Goal: Task Accomplishment & Management: Complete application form

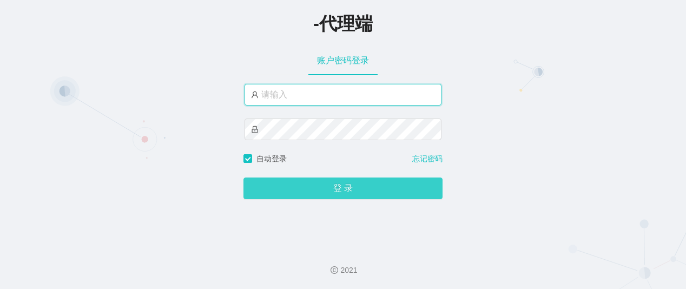
type input "细狗"
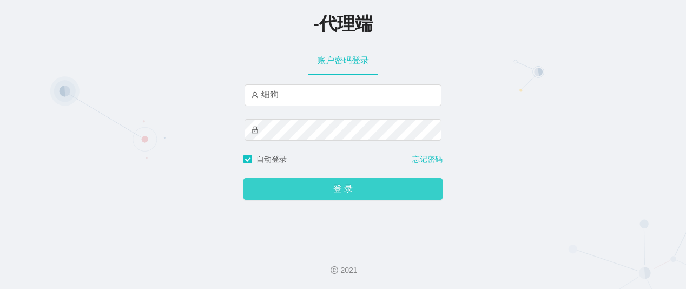
click at [333, 187] on button "登 录" at bounding box center [342, 189] width 199 height 22
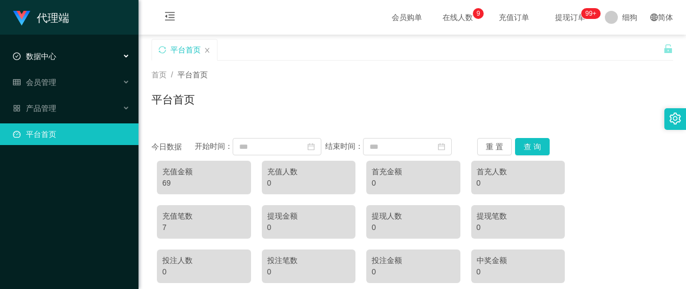
click at [46, 54] on span "数据中心" at bounding box center [34, 56] width 43 height 9
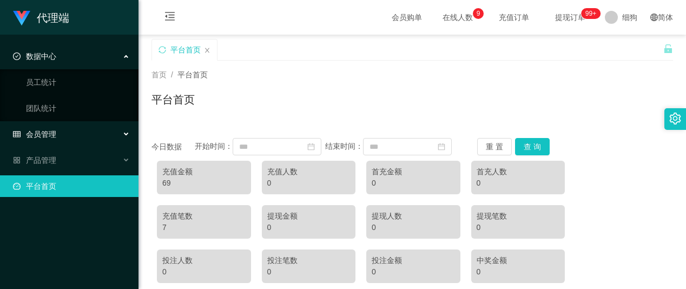
click at [53, 137] on span "会员管理" at bounding box center [34, 134] width 43 height 9
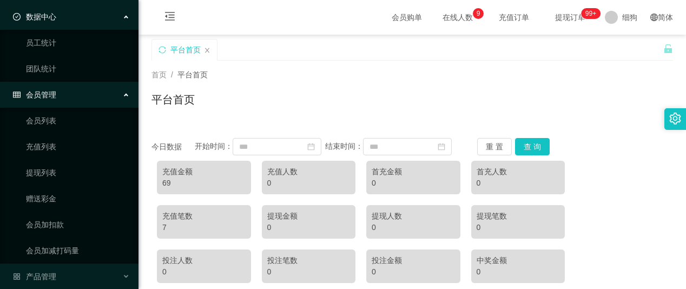
scroll to position [72, 0]
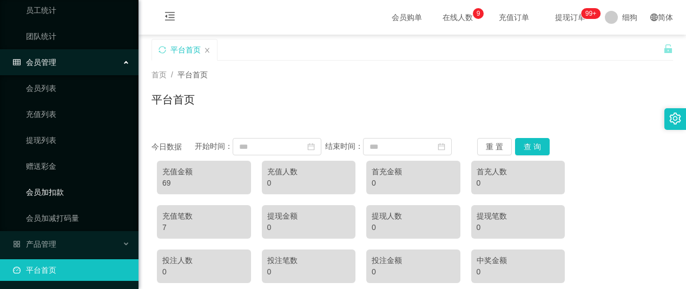
click at [54, 194] on link "会员加扣款" at bounding box center [78, 192] width 104 height 22
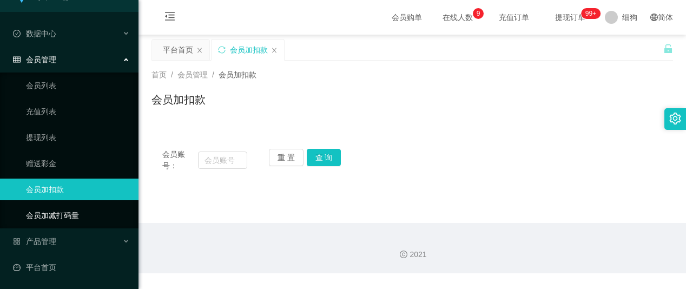
scroll to position [18, 0]
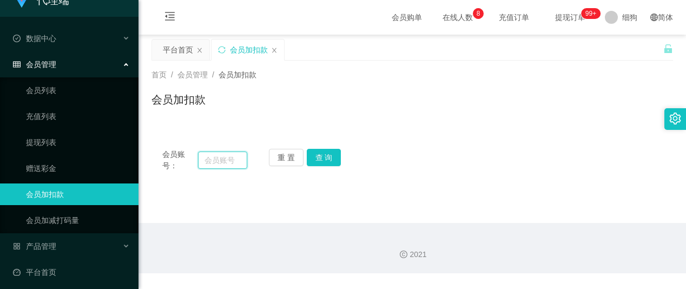
click at [228, 158] on input "text" at bounding box center [223, 159] width 50 height 17
paste input "Zoeylim"
type input "Zoeylim"
click at [342, 158] on div "重 置 查 询" at bounding box center [311, 160] width 85 height 23
click at [332, 160] on button "查 询" at bounding box center [324, 157] width 35 height 17
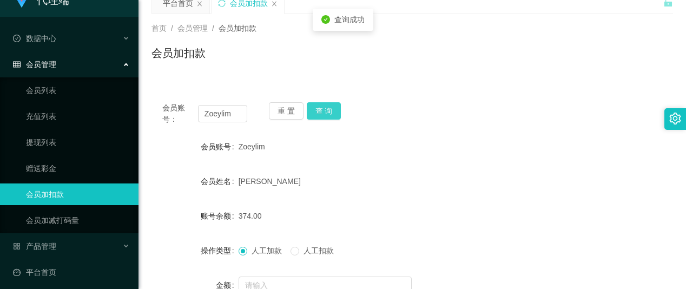
scroll to position [72, 0]
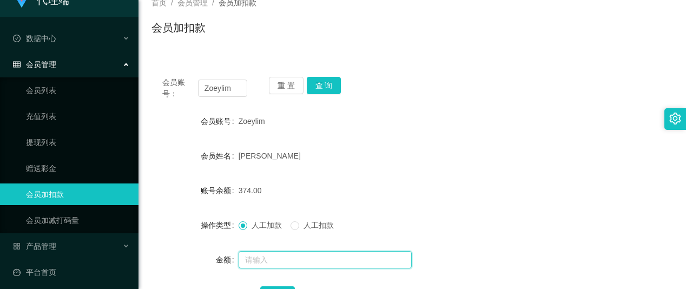
click at [258, 258] on input "text" at bounding box center [324, 259] width 173 height 17
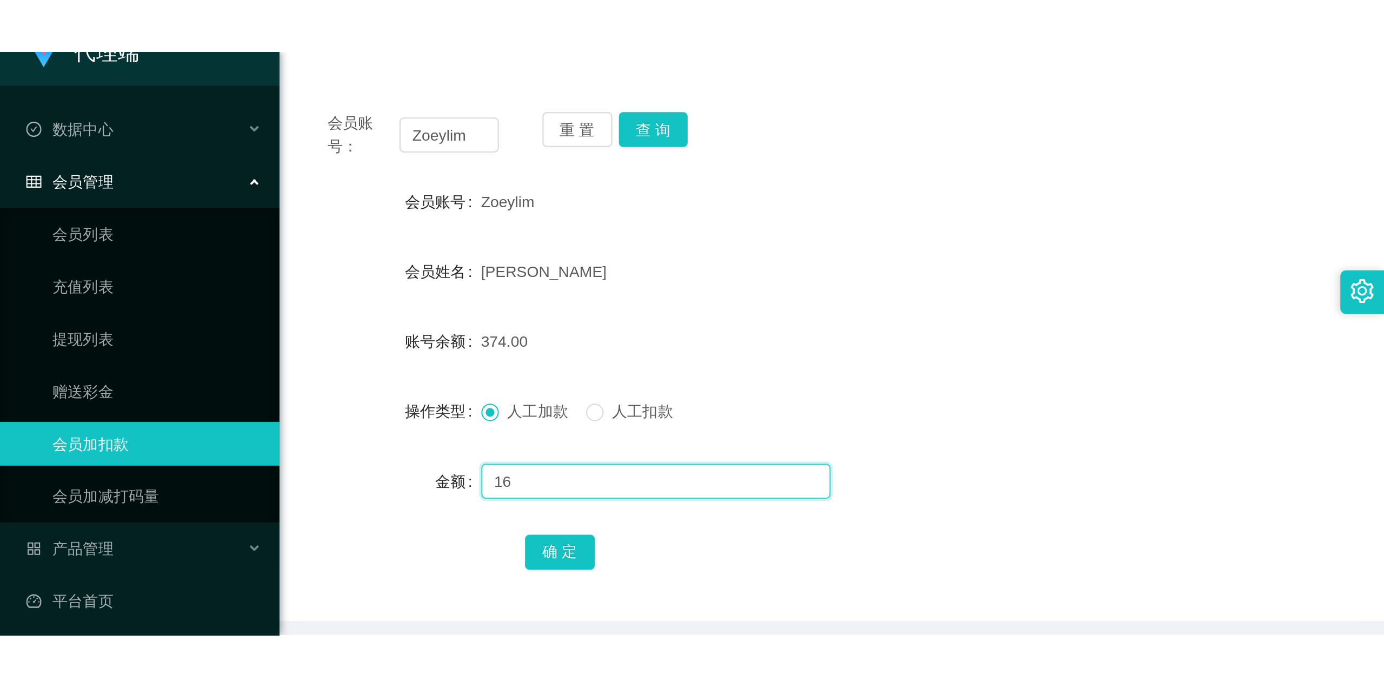
scroll to position [144, 0]
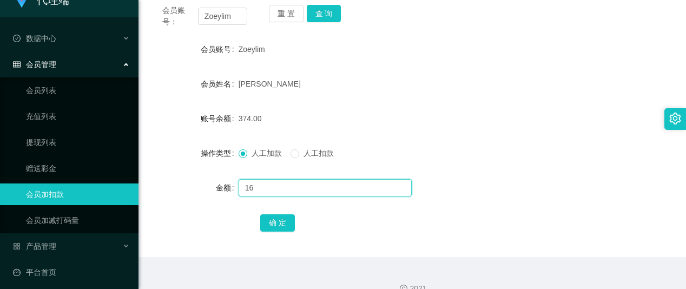
type input "16"
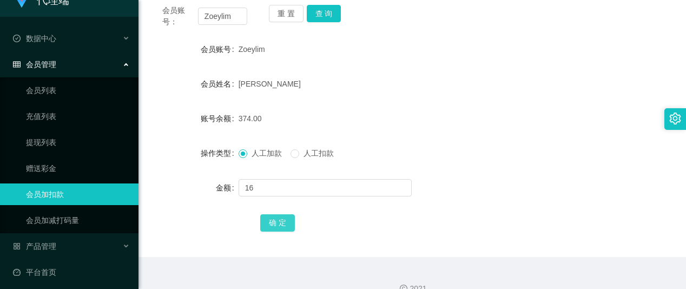
click at [275, 218] on button "确 定" at bounding box center [277, 222] width 35 height 17
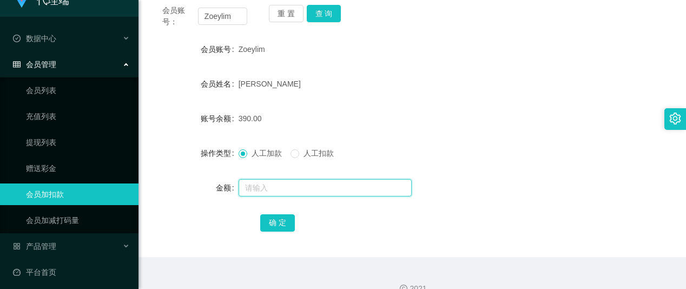
click at [277, 191] on input "text" at bounding box center [324, 187] width 173 height 17
type input "8"
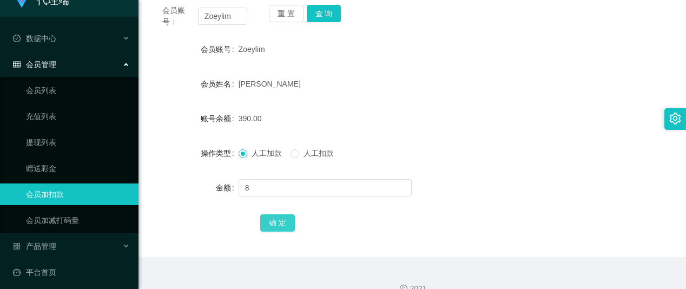
click at [267, 225] on button "确 定" at bounding box center [277, 222] width 35 height 17
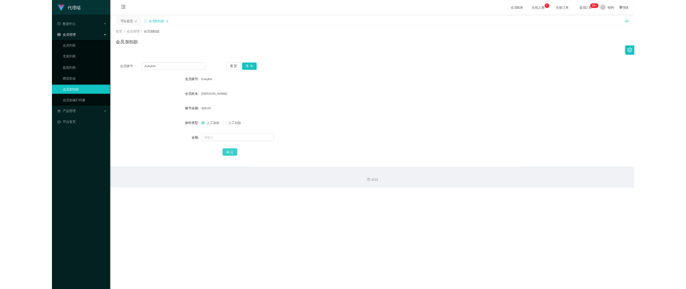
scroll to position [0, 0]
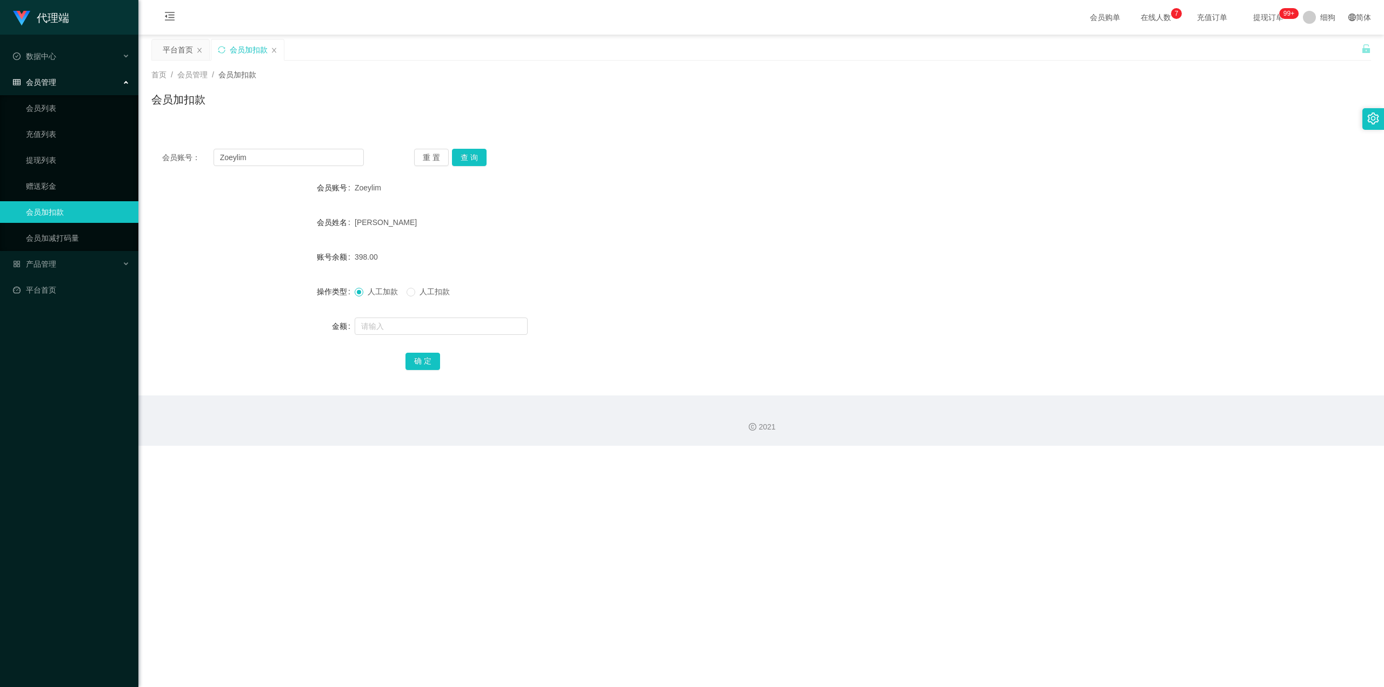
click at [405, 288] on div at bounding box center [711, 326] width 712 height 22
click at [403, 288] on input "text" at bounding box center [441, 325] width 173 height 17
type input "8"
click at [430, 288] on button "确 定" at bounding box center [423, 361] width 35 height 17
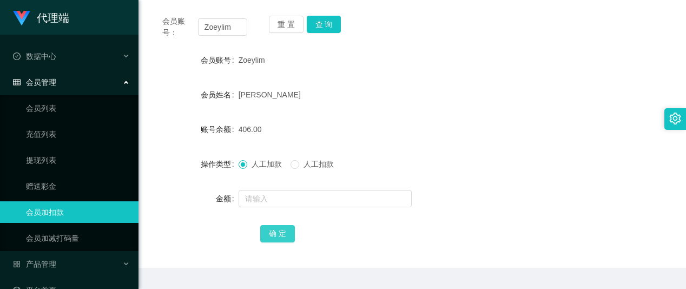
scroll to position [144, 0]
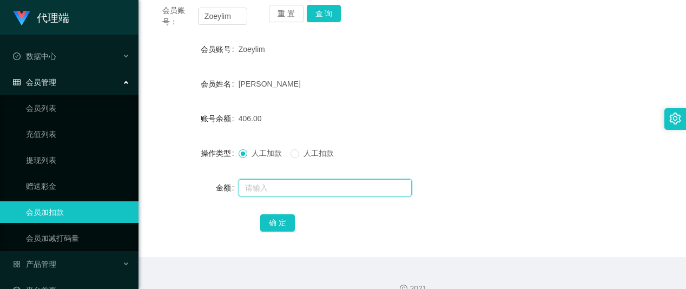
click at [257, 187] on input "text" at bounding box center [324, 187] width 173 height 17
type input "8"
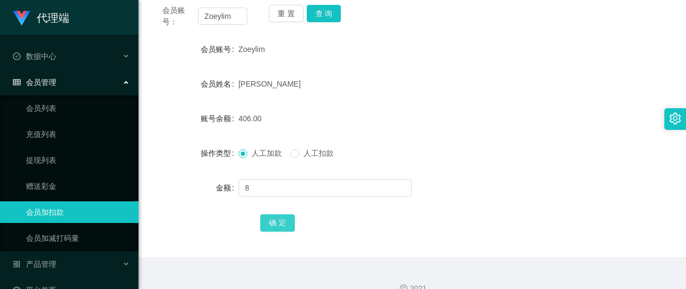
click at [273, 222] on button "确 定" at bounding box center [277, 222] width 35 height 17
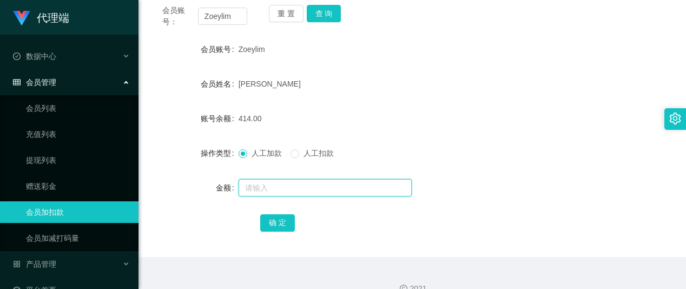
click at [267, 189] on input "text" at bounding box center [324, 187] width 173 height 17
type input "8"
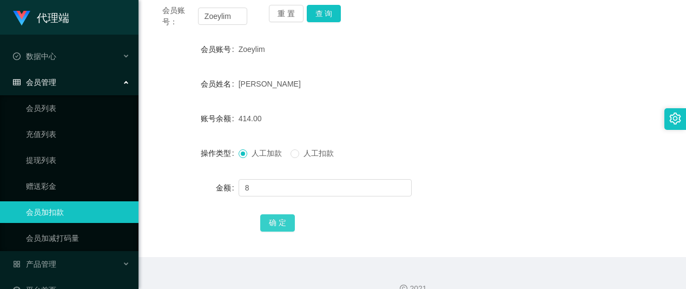
click at [277, 221] on button "确 定" at bounding box center [277, 222] width 35 height 17
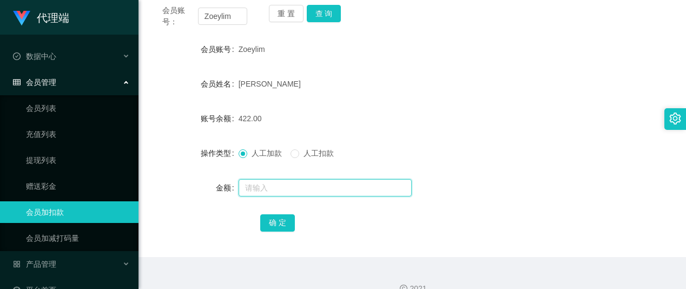
drag, startPoint x: 256, startPoint y: 182, endPoint x: 290, endPoint y: 182, distance: 34.1
click at [256, 182] on input "text" at bounding box center [324, 187] width 173 height 17
type input "8"
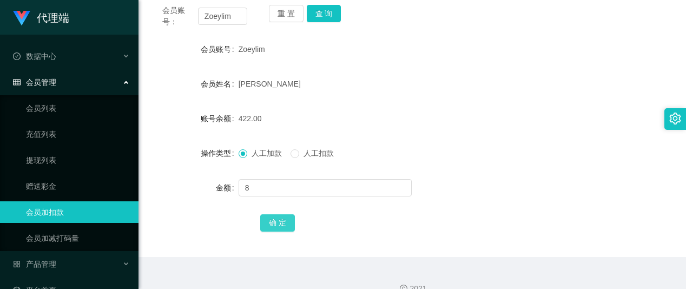
click at [281, 219] on button "确 定" at bounding box center [277, 222] width 35 height 17
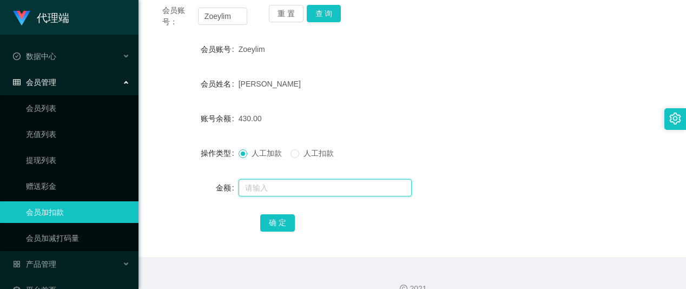
drag, startPoint x: 258, startPoint y: 190, endPoint x: 262, endPoint y: 187, distance: 5.7
click at [258, 190] on input "text" at bounding box center [324, 187] width 173 height 17
type input "8"
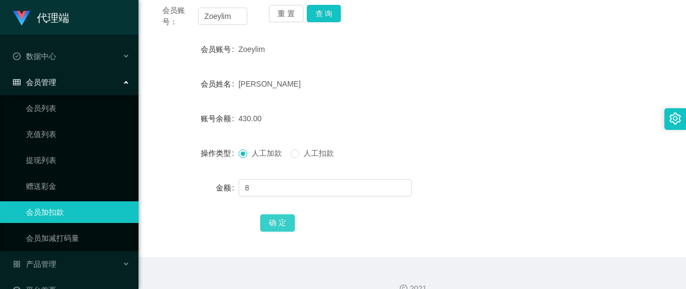
click at [274, 215] on button "确 定" at bounding box center [277, 222] width 35 height 17
drag, startPoint x: 291, startPoint y: 87, endPoint x: 237, endPoint y: 87, distance: 54.1
click at [238, 87] on div "[PERSON_NAME]" at bounding box center [390, 84] width 304 height 22
copy span "[PERSON_NAME]"
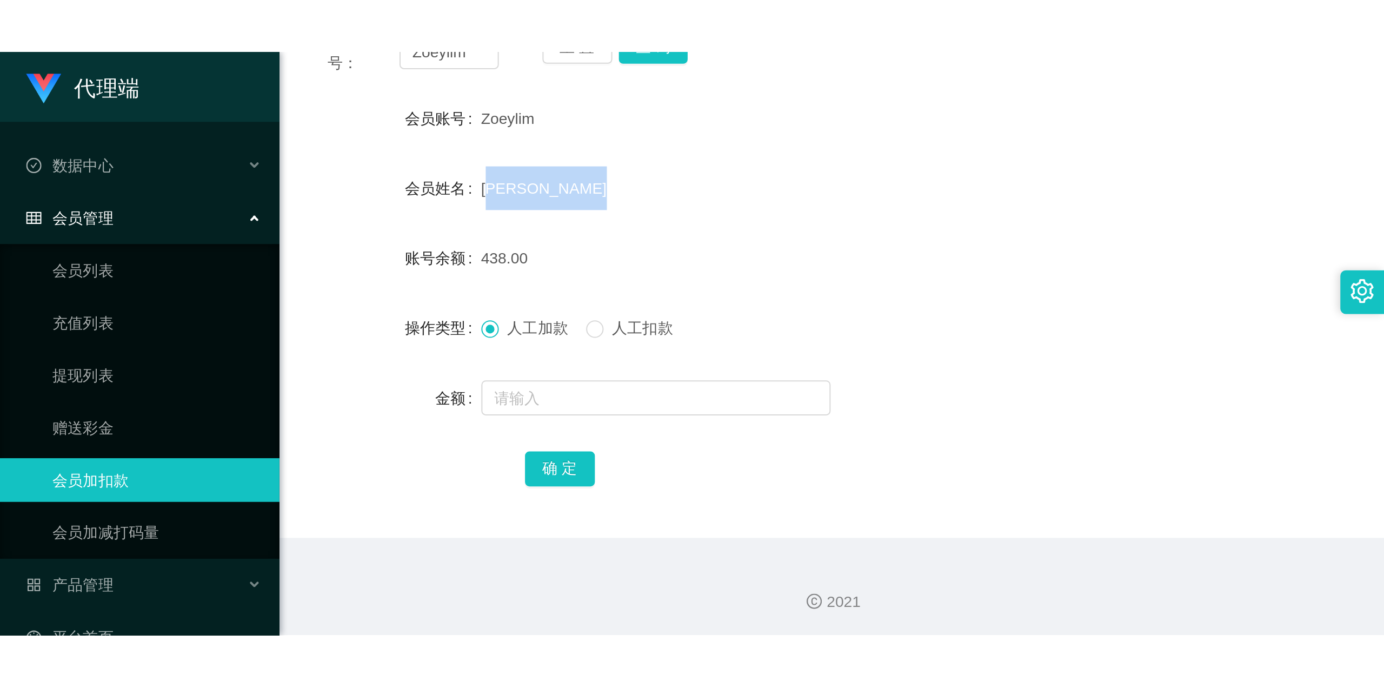
scroll to position [162, 0]
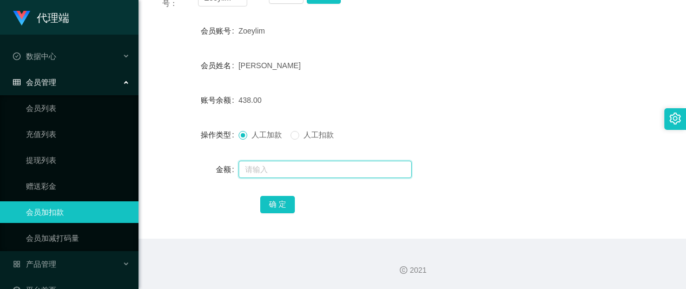
drag, startPoint x: 251, startPoint y: 163, endPoint x: 258, endPoint y: 168, distance: 8.3
click at [253, 165] on input "text" at bounding box center [324, 169] width 173 height 17
type input "8"
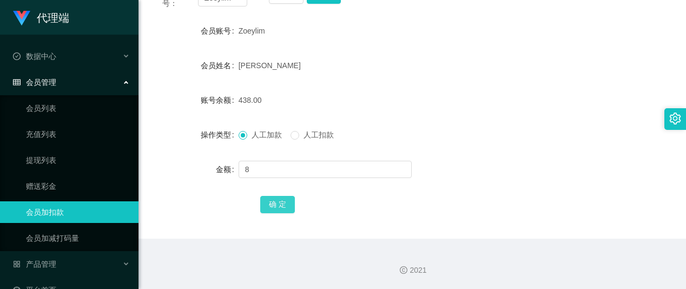
click at [270, 201] on button "确 定" at bounding box center [277, 204] width 35 height 17
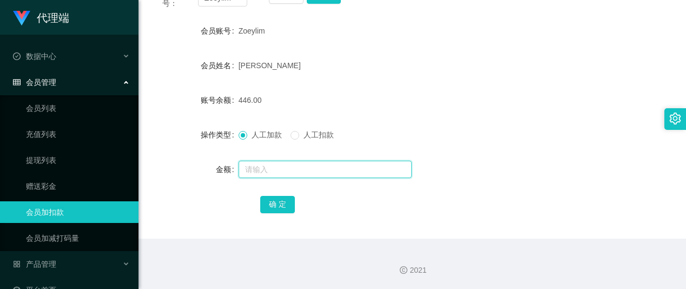
click at [293, 164] on input "text" at bounding box center [324, 169] width 173 height 17
type input "8"
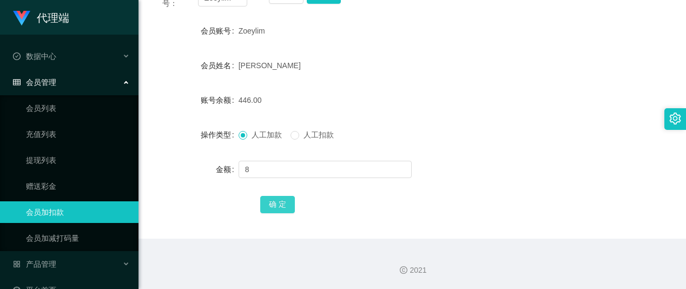
click at [275, 204] on button "确 定" at bounding box center [277, 204] width 35 height 17
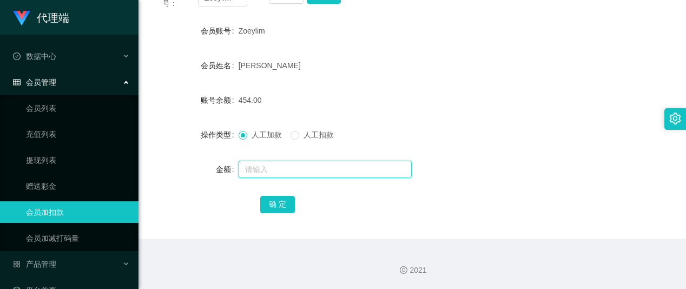
click at [286, 169] on input "text" at bounding box center [324, 169] width 173 height 17
type input "8"
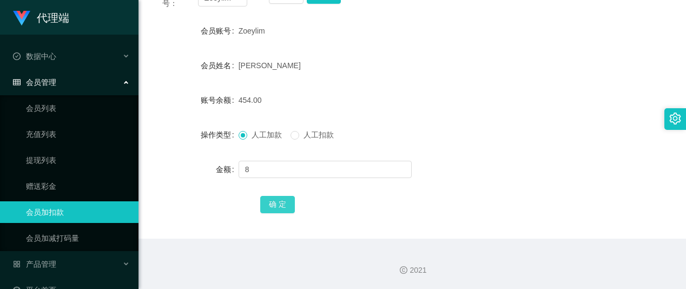
click at [287, 201] on button "确 定" at bounding box center [277, 204] width 35 height 17
click at [481, 70] on div "[PERSON_NAME]" at bounding box center [390, 66] width 304 height 22
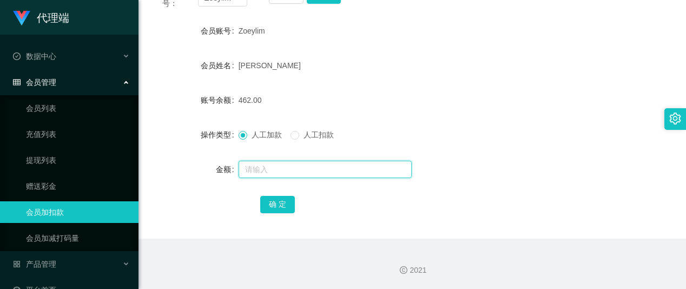
click at [269, 176] on input "text" at bounding box center [324, 169] width 173 height 17
type input "8"
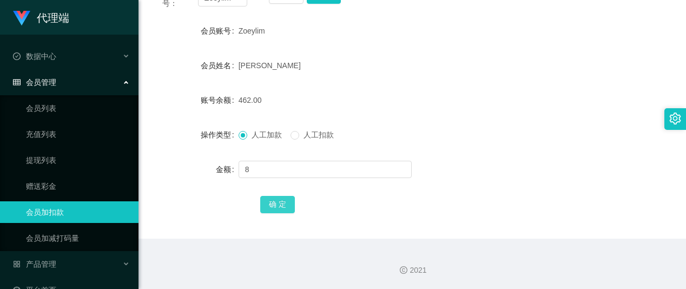
click at [279, 204] on button "确 定" at bounding box center [277, 204] width 35 height 17
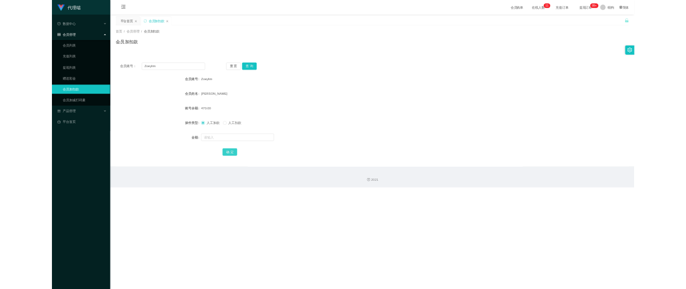
scroll to position [0, 0]
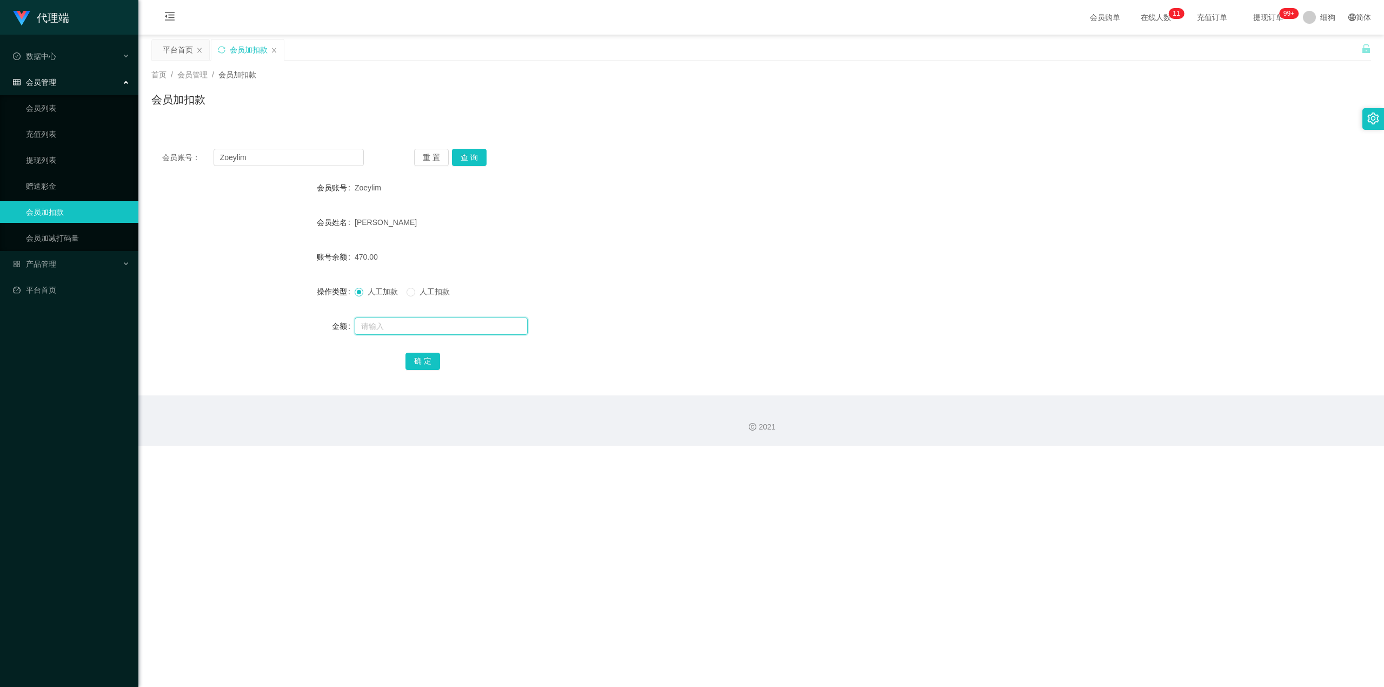
click at [413, 288] on input "text" at bounding box center [441, 325] width 173 height 17
type input "8"
click at [415, 288] on button "确 定" at bounding box center [423, 361] width 35 height 17
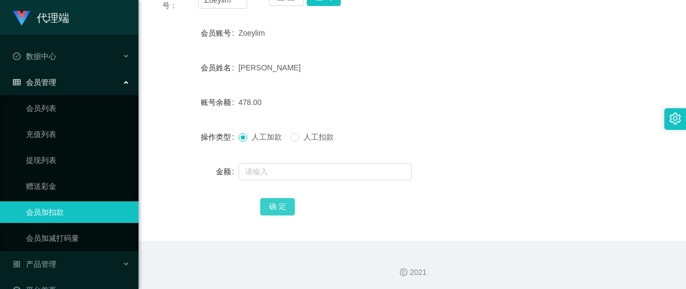
scroll to position [162, 0]
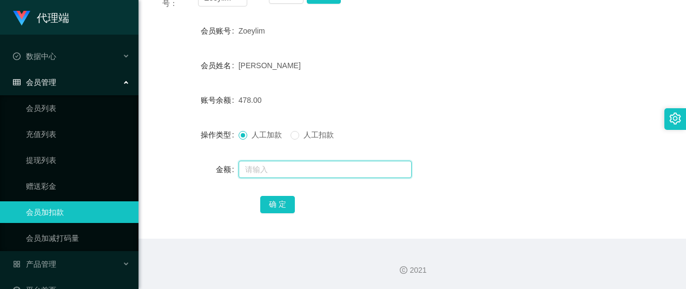
click at [264, 169] on input "text" at bounding box center [324, 169] width 173 height 17
type input "8"
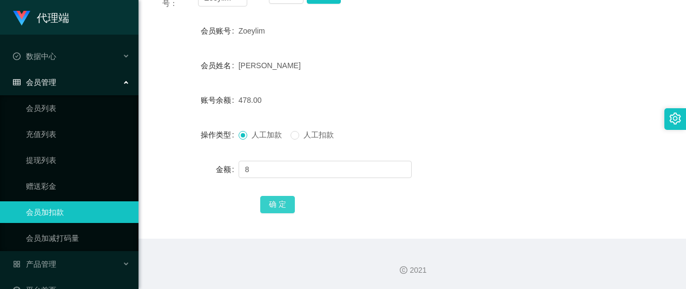
click at [279, 198] on button "确 定" at bounding box center [277, 204] width 35 height 17
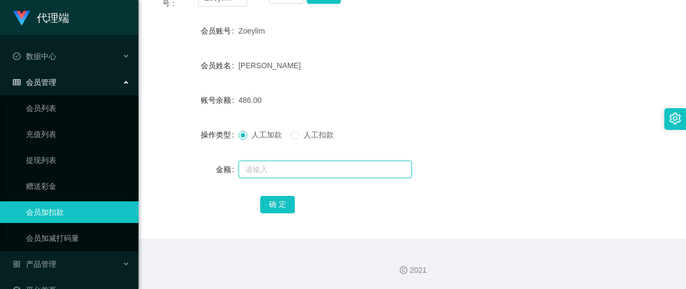
click at [276, 162] on input "text" at bounding box center [324, 169] width 173 height 17
type input "9"
type input "8"
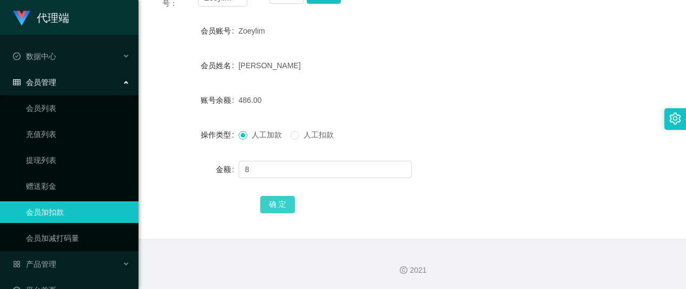
click at [280, 201] on button "确 定" at bounding box center [277, 204] width 35 height 17
